Goal: Find specific page/section: Find specific page/section

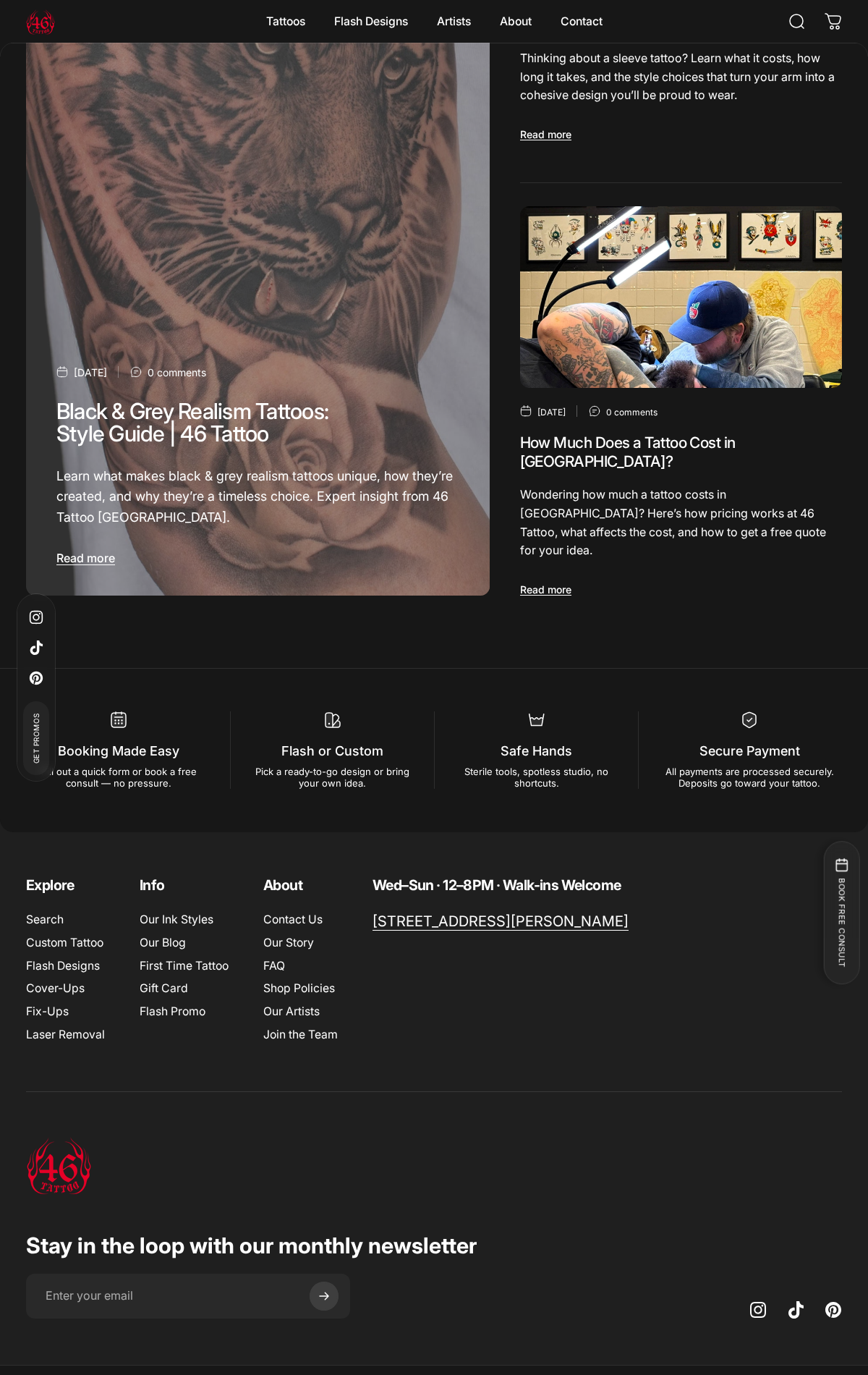
scroll to position [6566, 0]
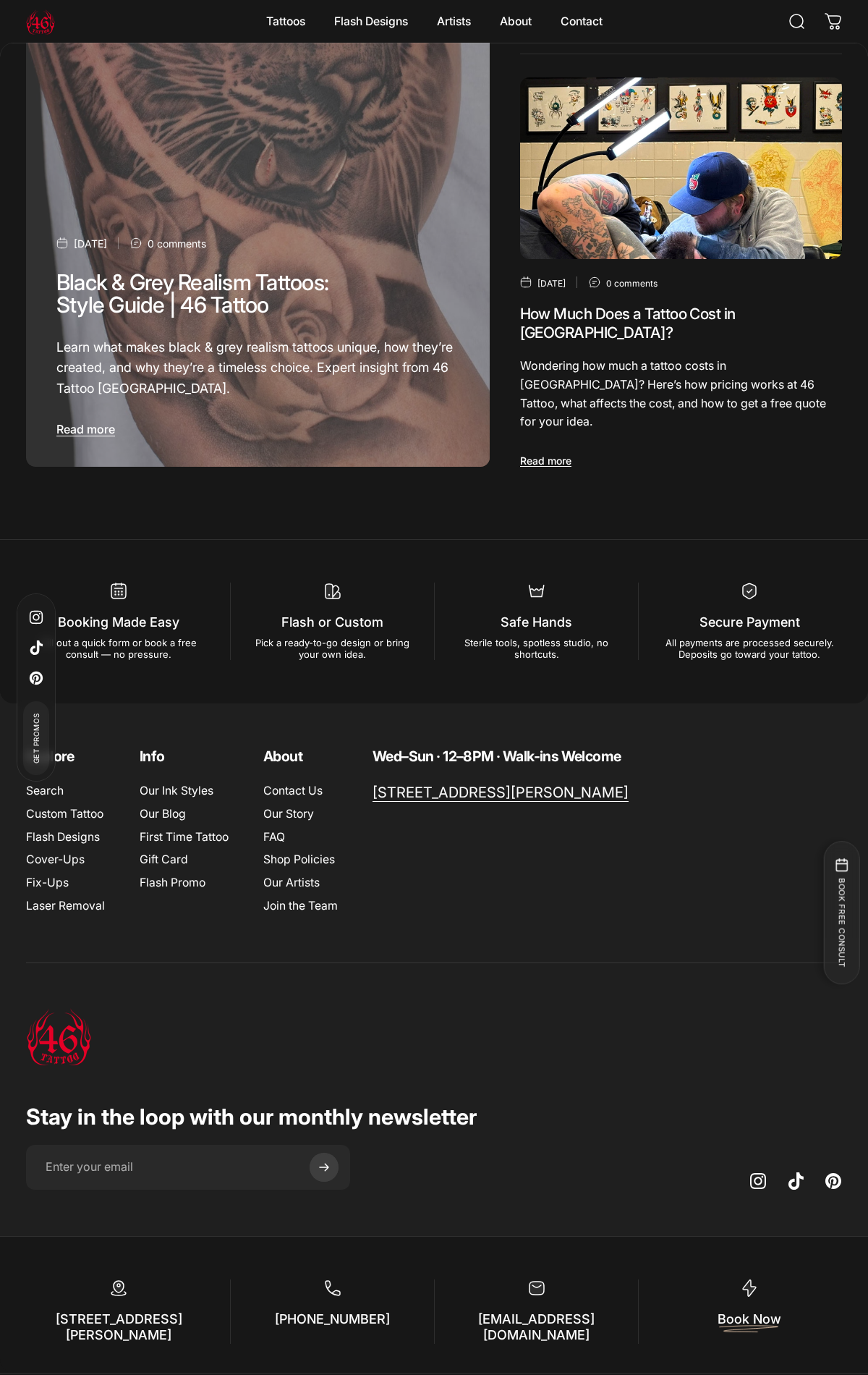
scroll to position [7503, 0]
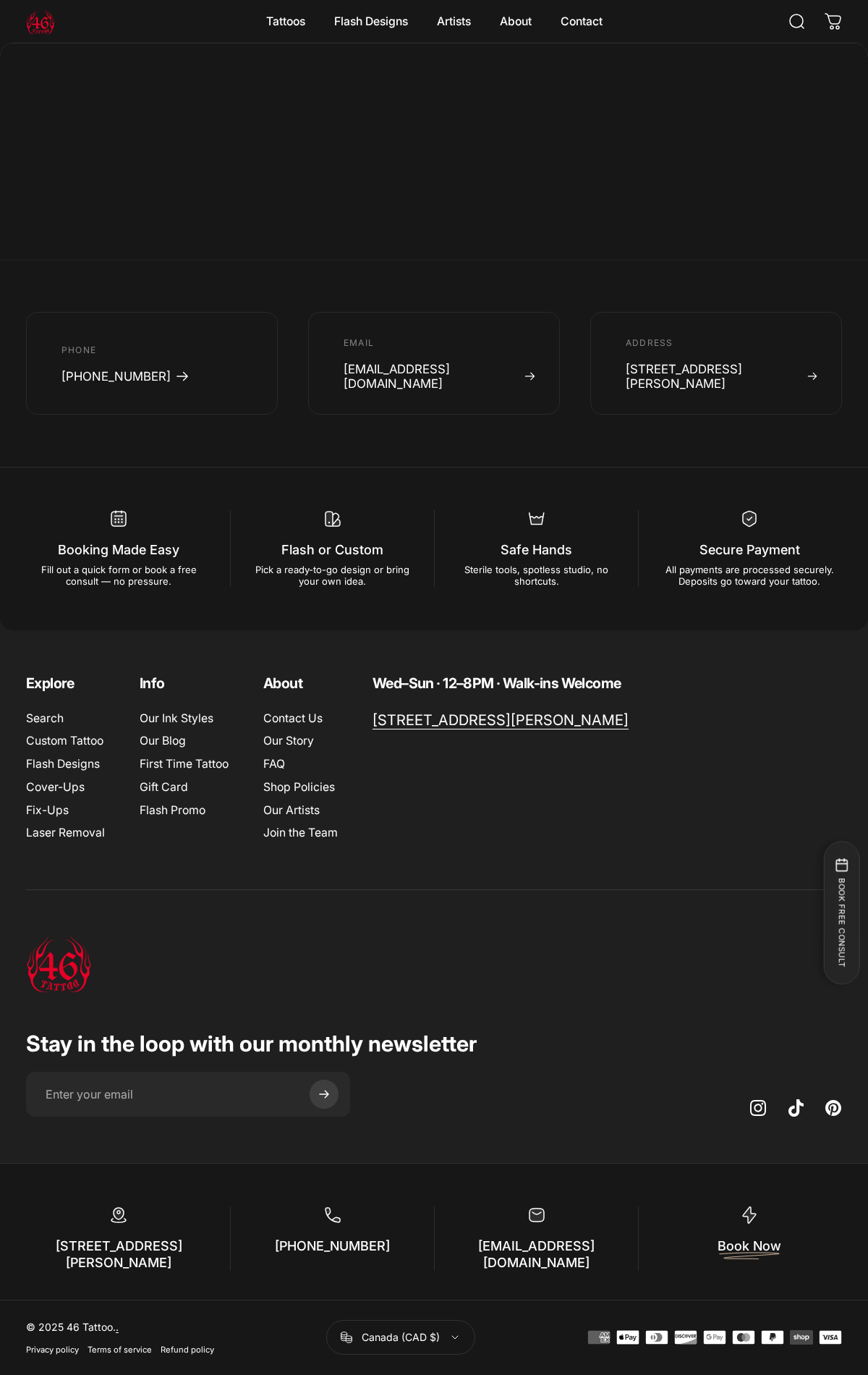
scroll to position [1686, 0]
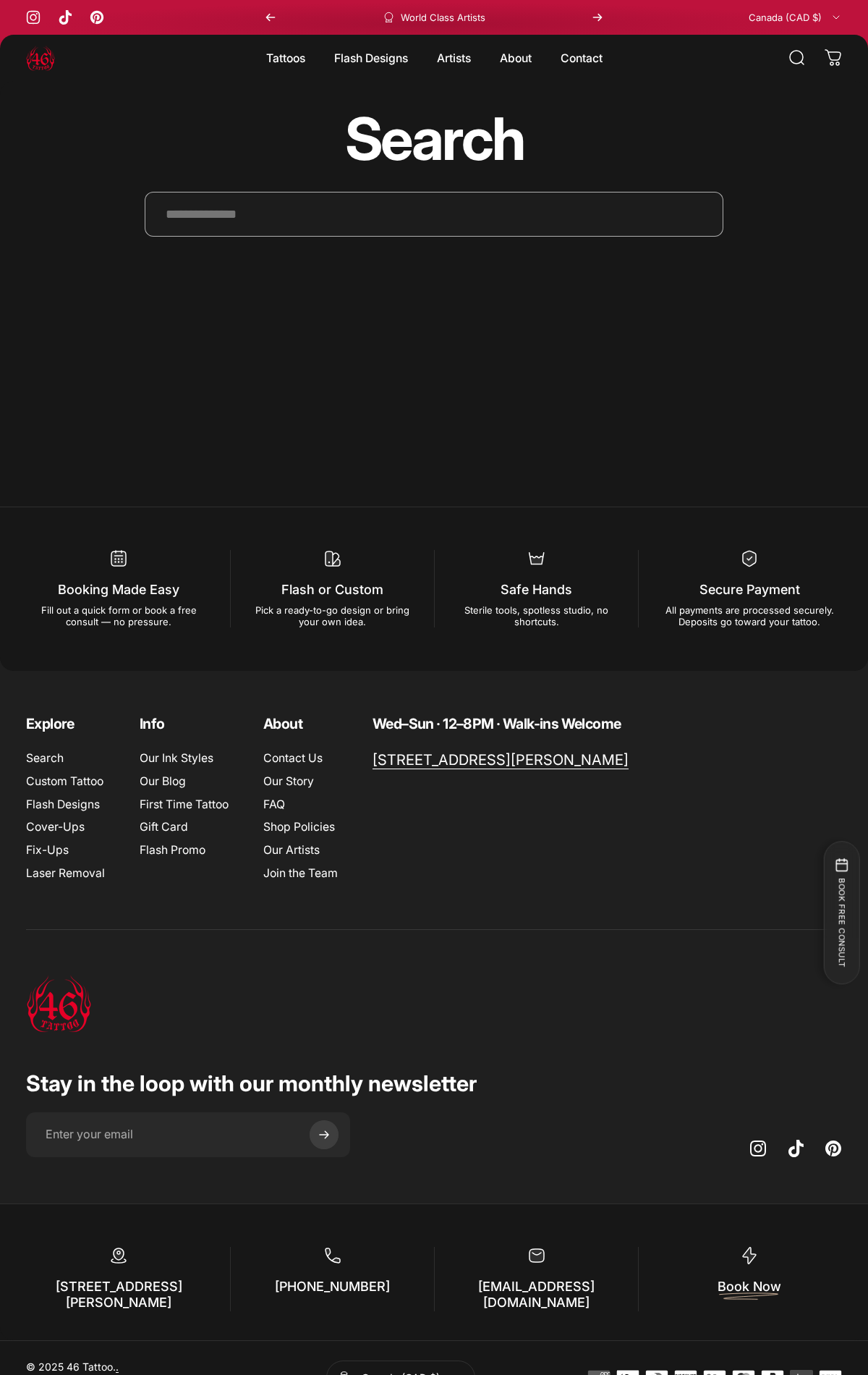
scroll to position [40, 0]
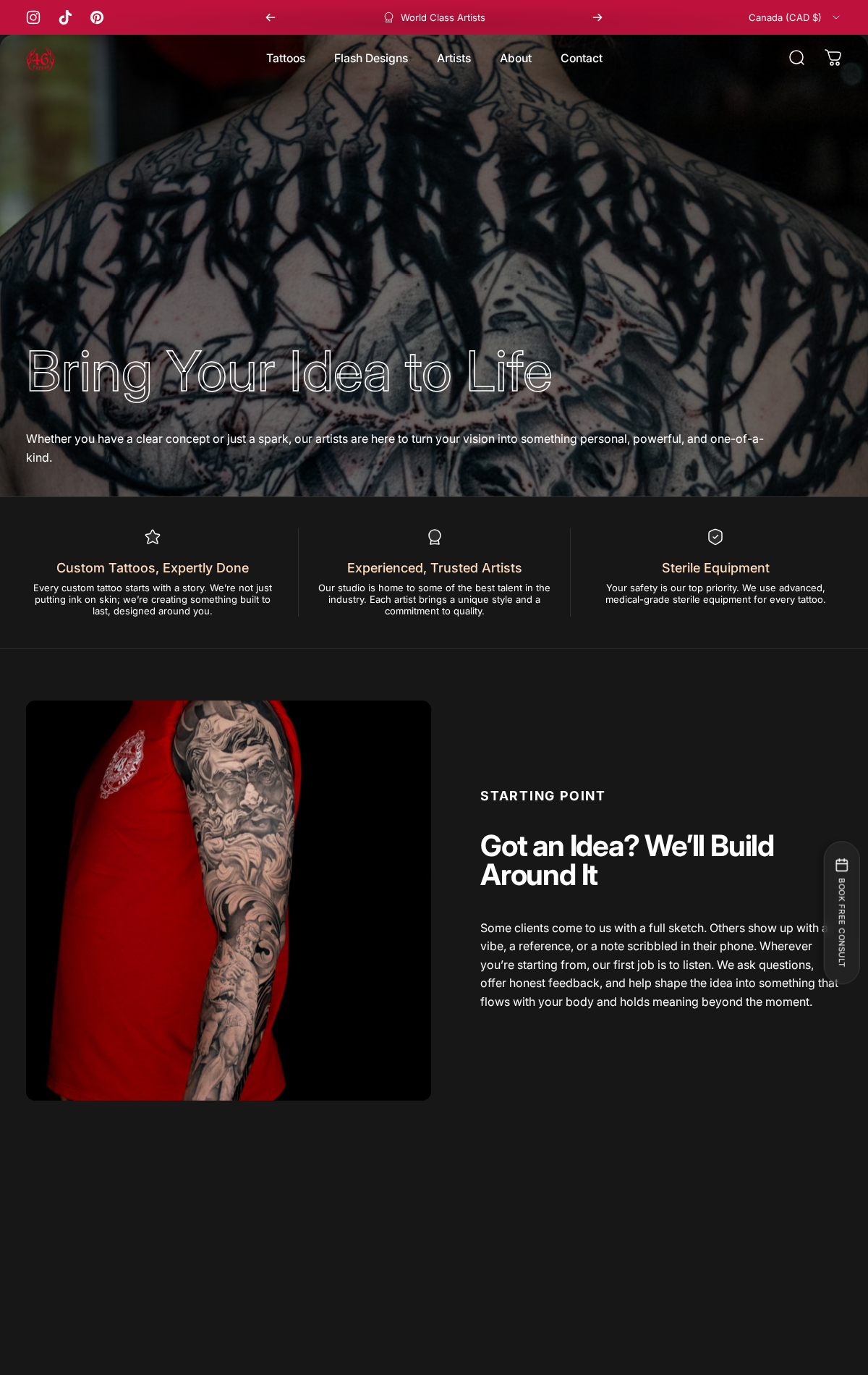
scroll to position [6889, 0]
